Goal: Task Accomplishment & Management: Manage account settings

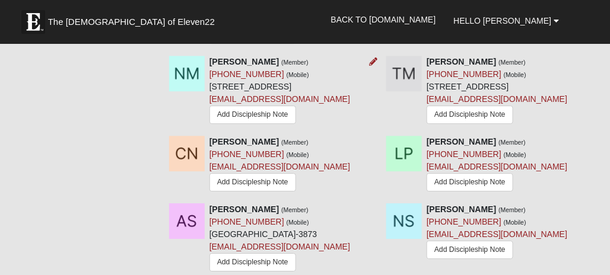
scroll to position [783, 0]
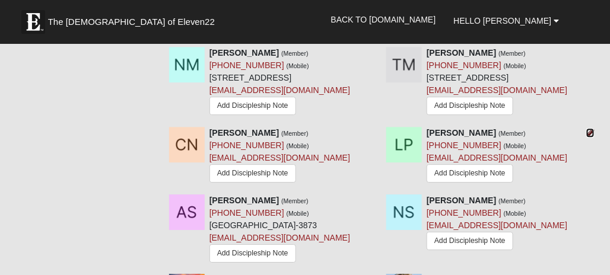
click at [591, 129] on icon at bounding box center [590, 133] width 8 height 8
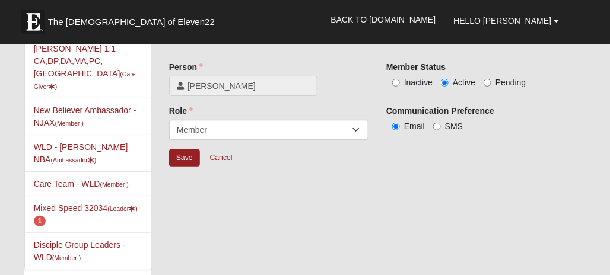
scroll to position [12, 0]
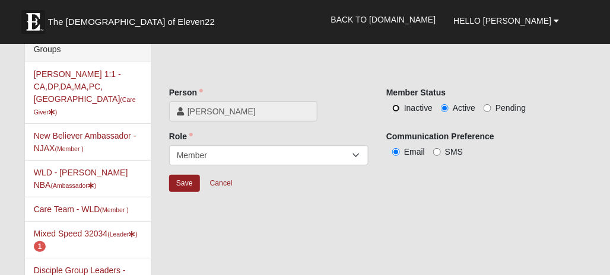
click at [394, 106] on input "Inactive" at bounding box center [396, 108] width 8 height 8
radio input "true"
click at [186, 177] on input "Save" at bounding box center [184, 183] width 31 height 17
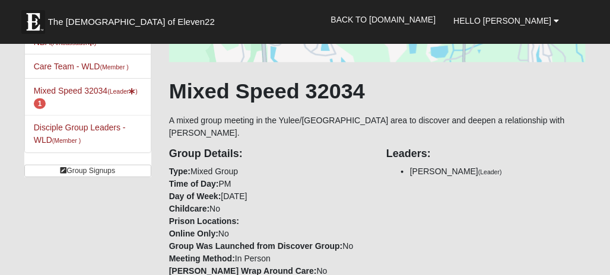
scroll to position [131, 0]
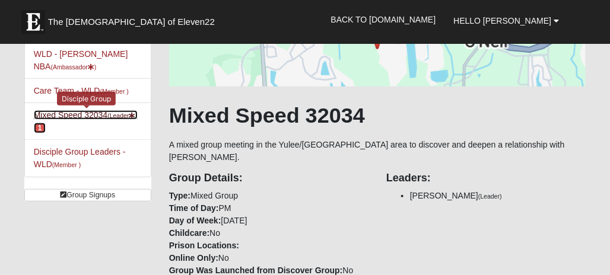
click at [46, 110] on link "Mixed Speed 32034 (Leader ) 1" at bounding box center [86, 121] width 104 height 22
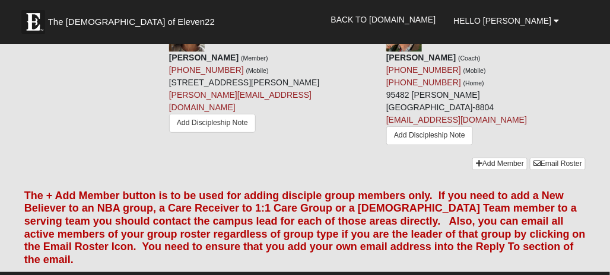
scroll to position [1127, 0]
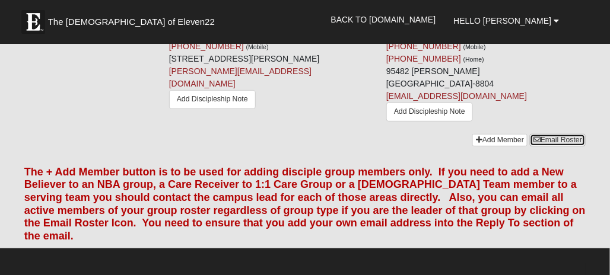
click at [547, 144] on link "Email Roster" at bounding box center [558, 140] width 56 height 12
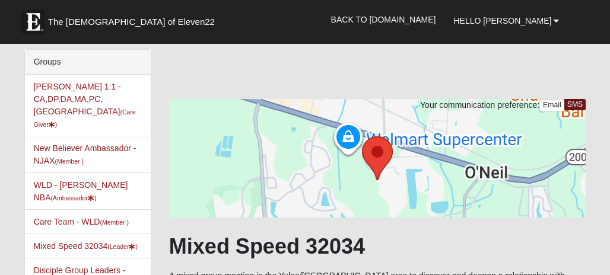
scroll to position [131, 0]
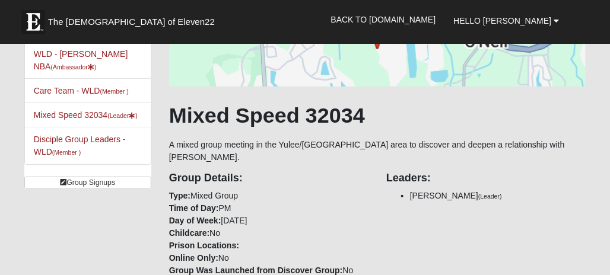
scroll to position [368, 0]
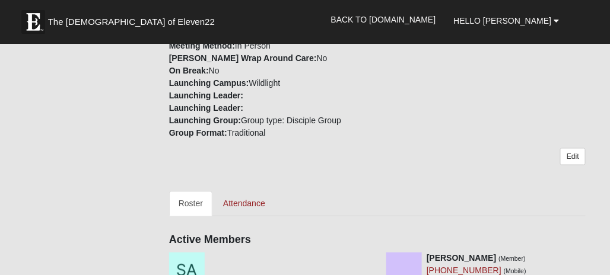
drag, startPoint x: 0, startPoint y: 0, endPoint x: 58, endPoint y: 158, distance: 168.7
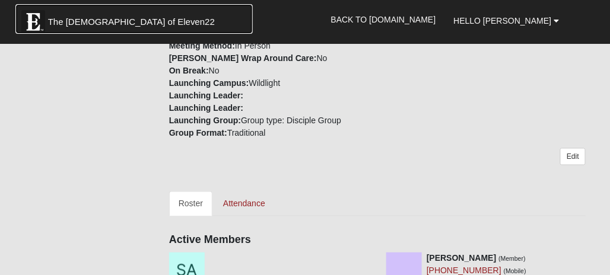
click at [34, 19] on img at bounding box center [33, 22] width 24 height 24
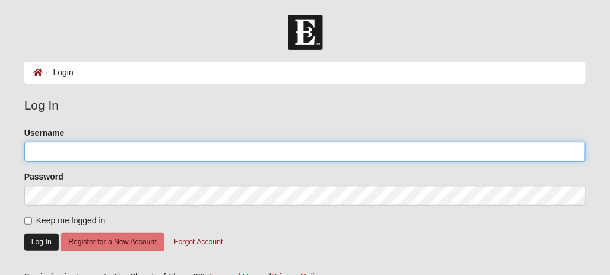
type input "Whitepiner71"
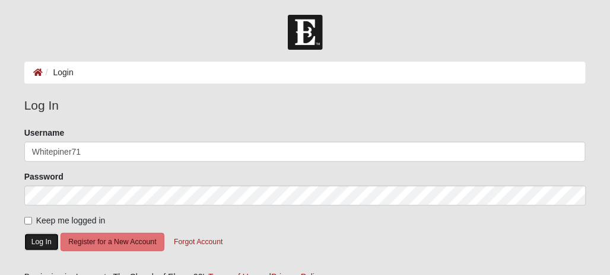
click at [44, 238] on button "Log In" at bounding box center [41, 242] width 34 height 17
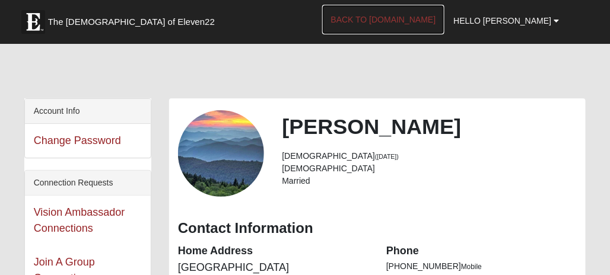
click at [426, 17] on link "Back to [DOMAIN_NAME]" at bounding box center [383, 20] width 123 height 30
